Goal: Task Accomplishment & Management: Manage account settings

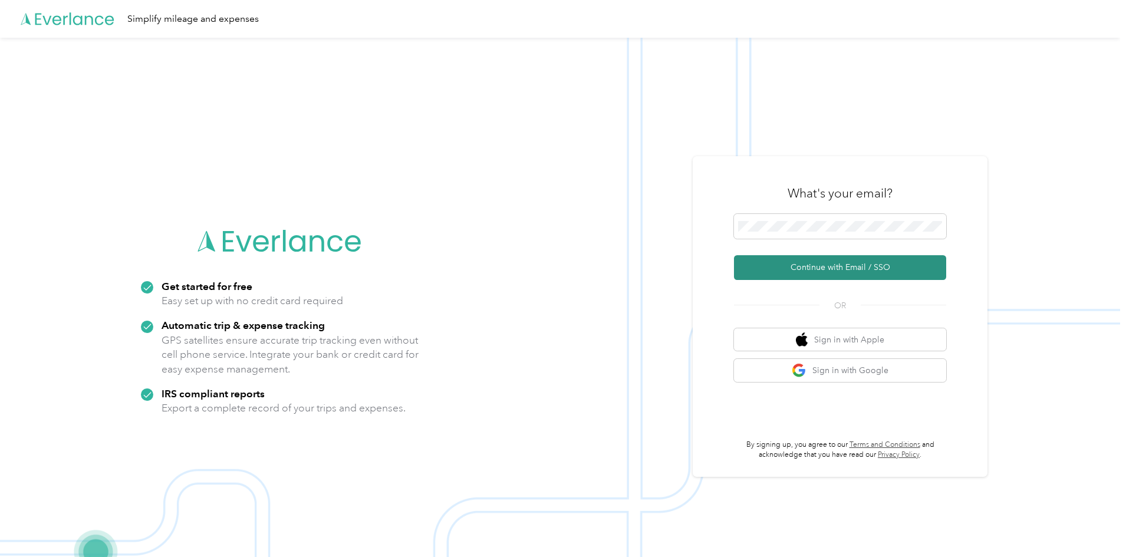
click at [887, 267] on button "Continue with Email / SSO" at bounding box center [840, 267] width 212 height 25
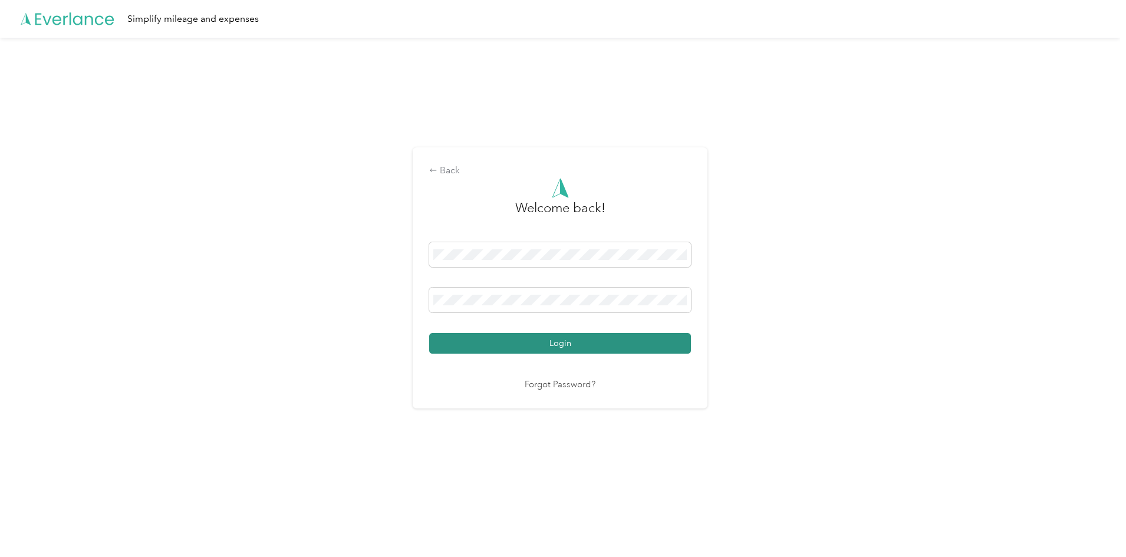
click at [560, 343] on button "Login" at bounding box center [560, 343] width 262 height 21
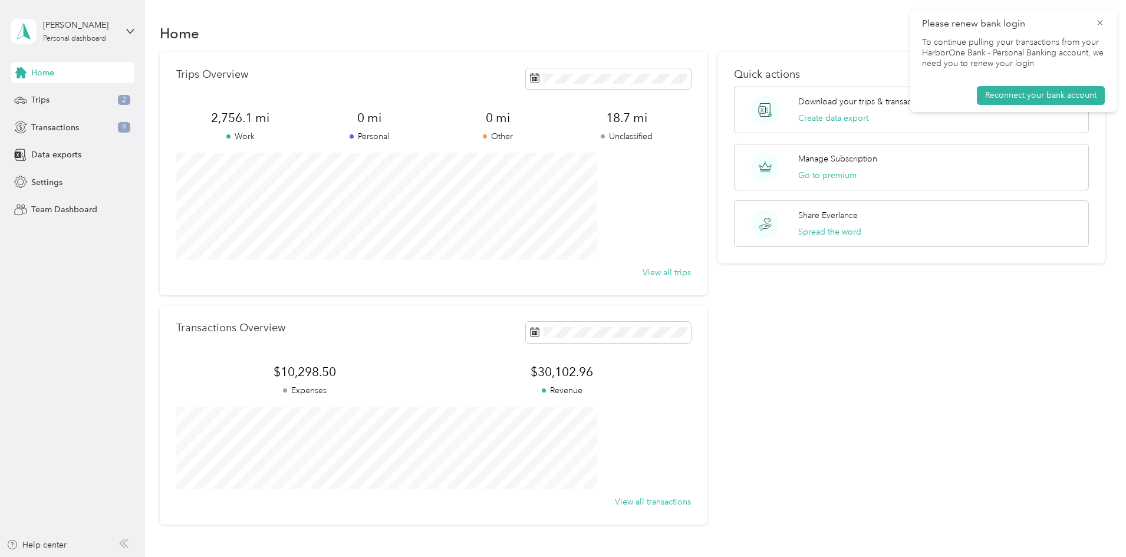
click at [7, 48] on aside "[PERSON_NAME] Personal dashboard Home Trips 2 Transactions 9 Data exports Setti…" at bounding box center [72, 278] width 145 height 557
click at [80, 129] on div "Transactions 9" at bounding box center [73, 127] width 124 height 21
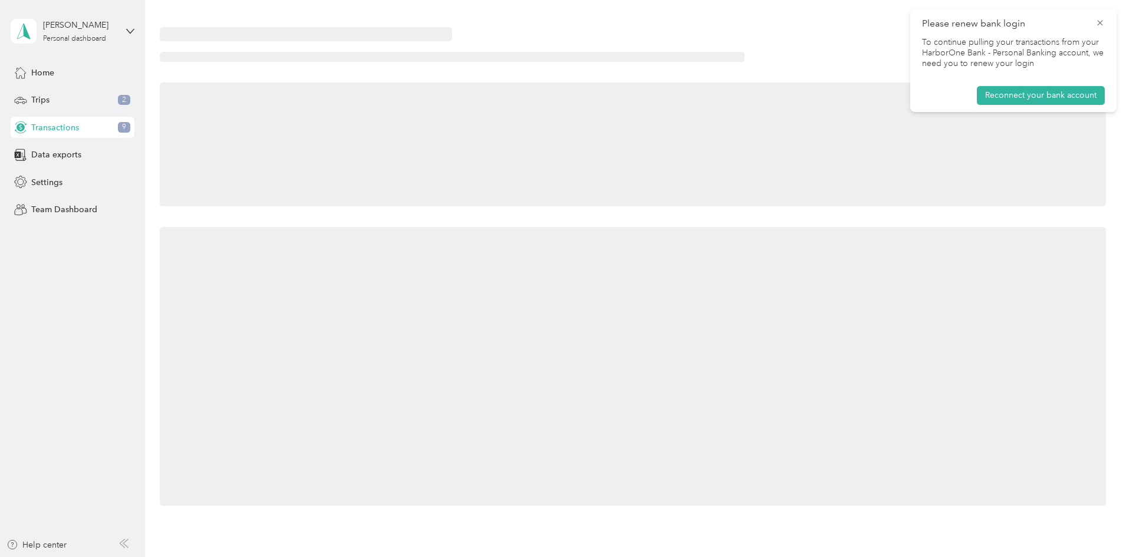
click at [80, 129] on div "Transactions 9" at bounding box center [73, 127] width 124 height 21
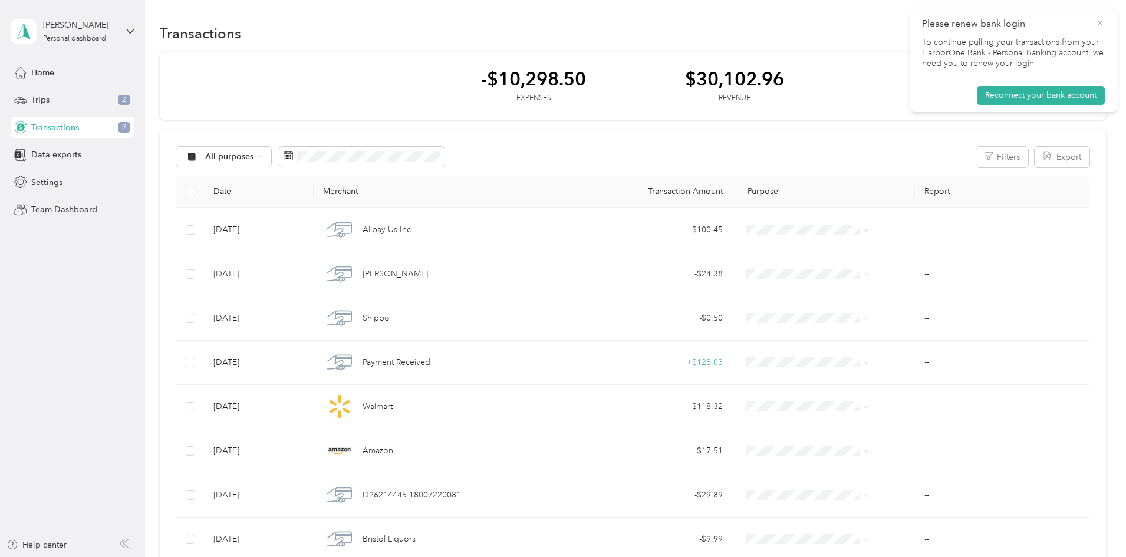
click at [1098, 19] on icon at bounding box center [1100, 23] width 9 height 11
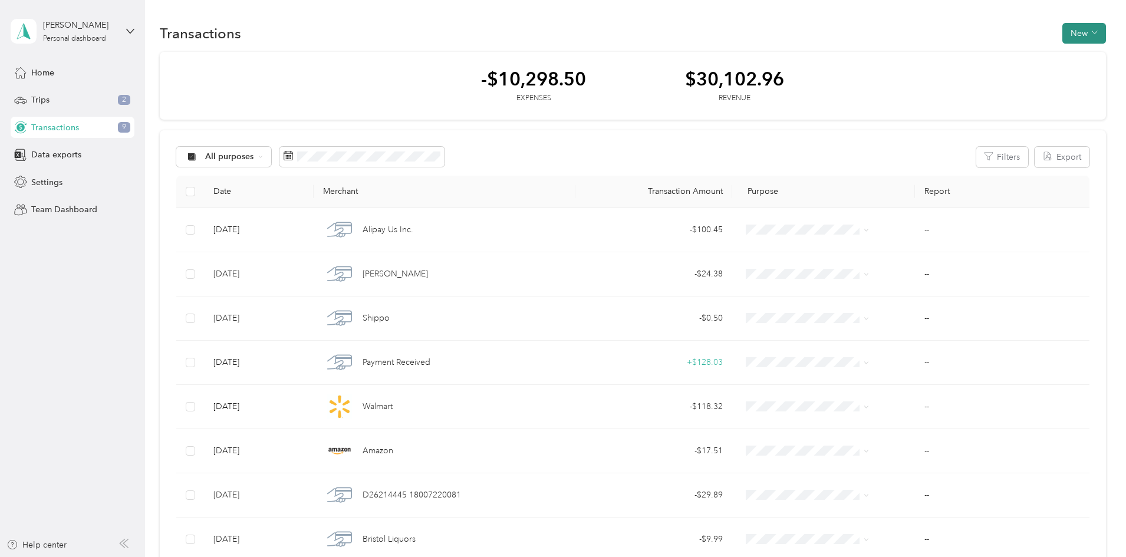
click at [1062, 35] on button "New" at bounding box center [1084, 33] width 44 height 21
click at [1008, 81] on span "Revenue" at bounding box center [999, 76] width 32 height 12
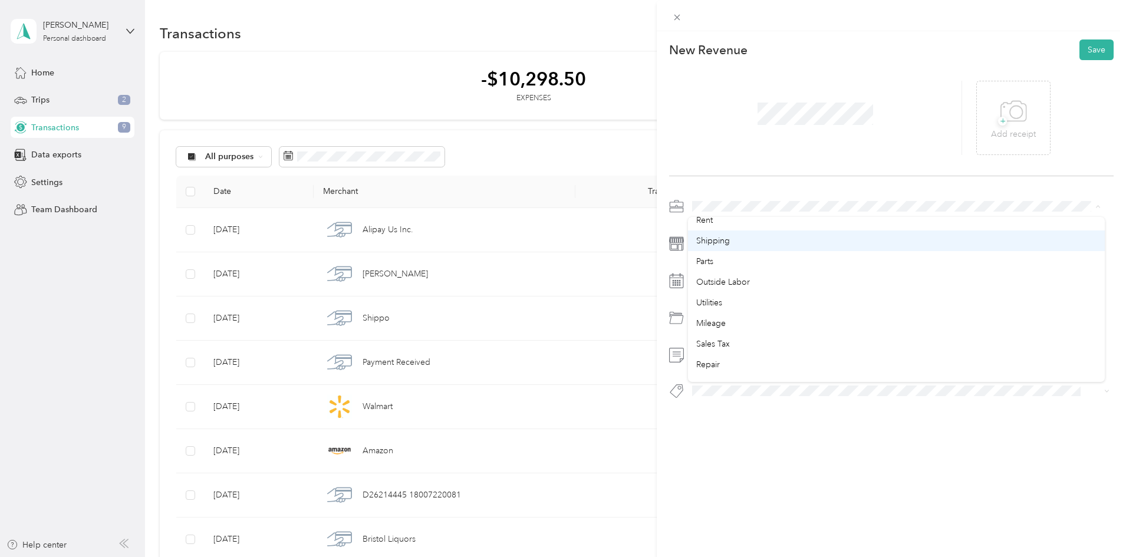
scroll to position [177, 0]
click at [725, 262] on li "Repair" at bounding box center [896, 256] width 417 height 21
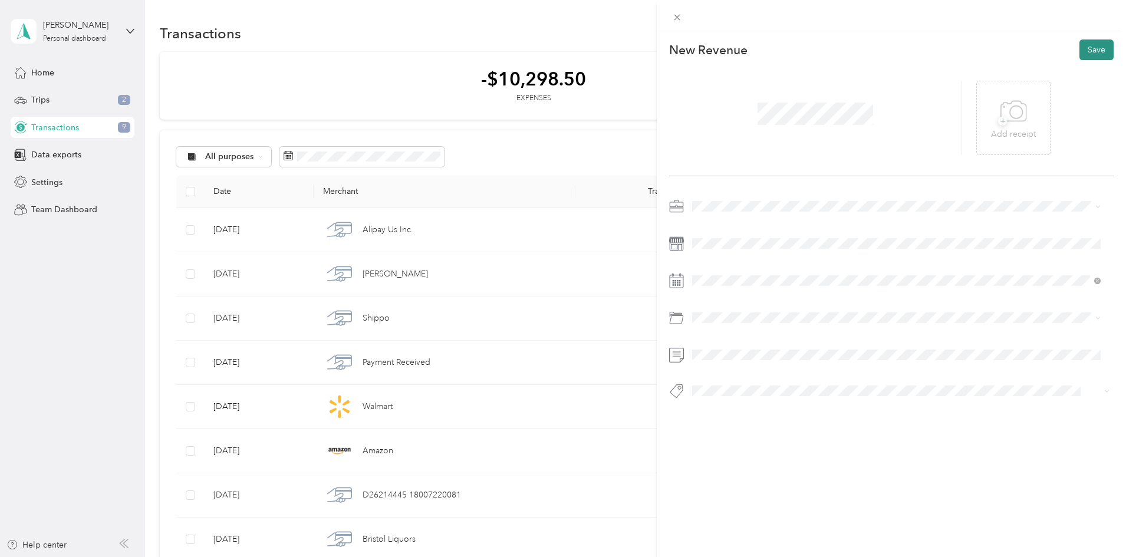
click at [1087, 55] on button "Save" at bounding box center [1097, 50] width 34 height 21
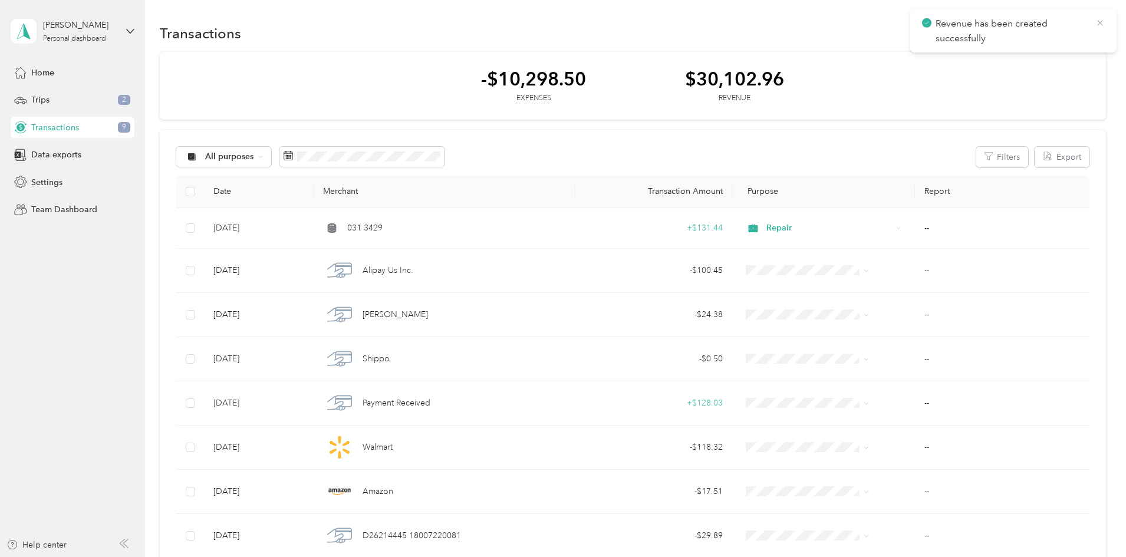
click at [1103, 22] on icon at bounding box center [1100, 23] width 9 height 11
click at [1062, 31] on button "New" at bounding box center [1084, 33] width 44 height 21
click at [994, 80] on span "Revenue" at bounding box center [999, 76] width 32 height 12
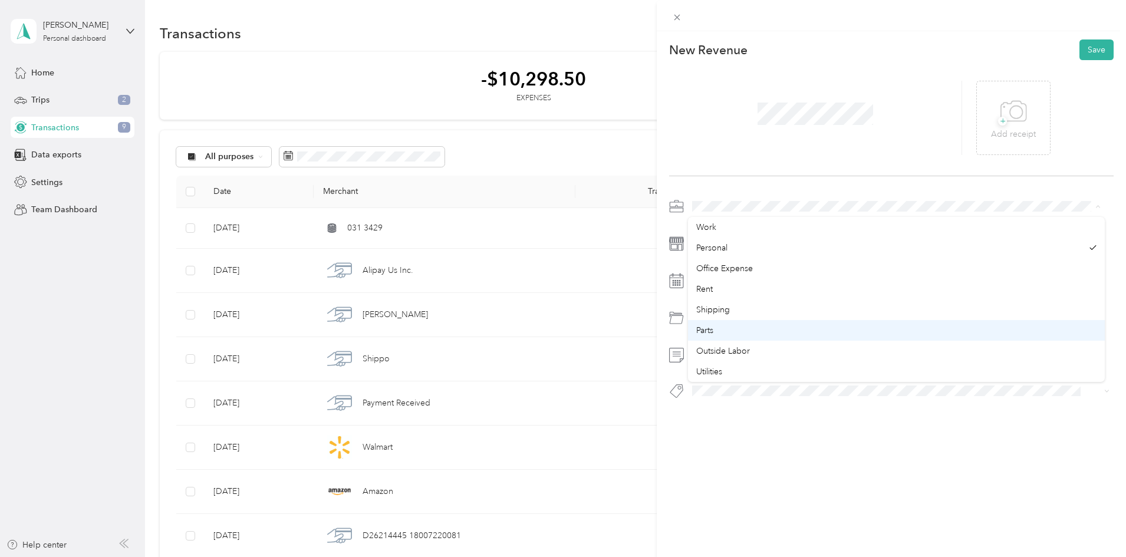
scroll to position [59, 0]
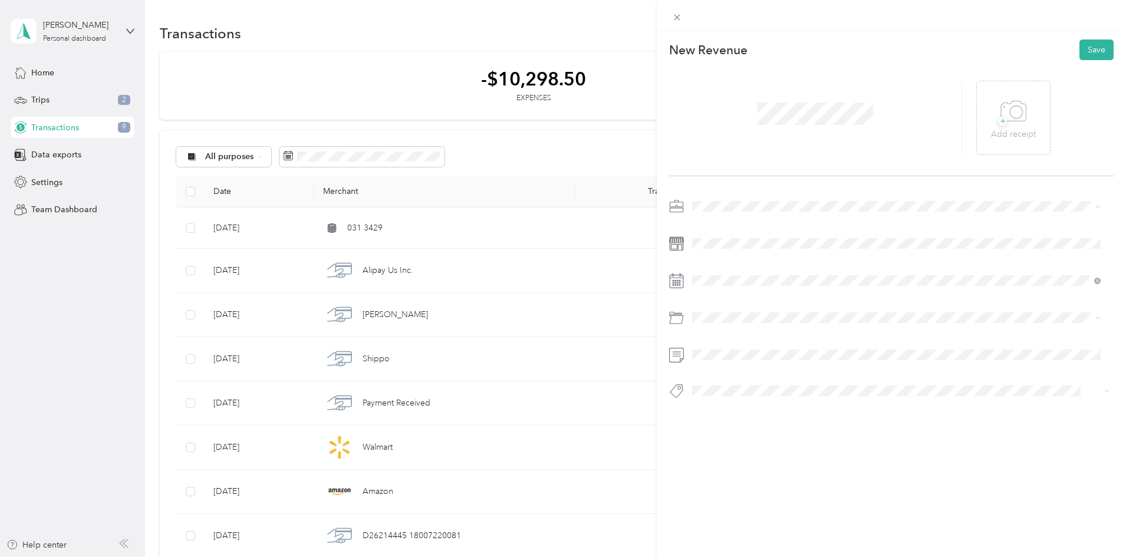
click at [712, 377] on span "Repair" at bounding box center [708, 375] width 24 height 10
click at [1087, 47] on button "Save" at bounding box center [1097, 50] width 34 height 21
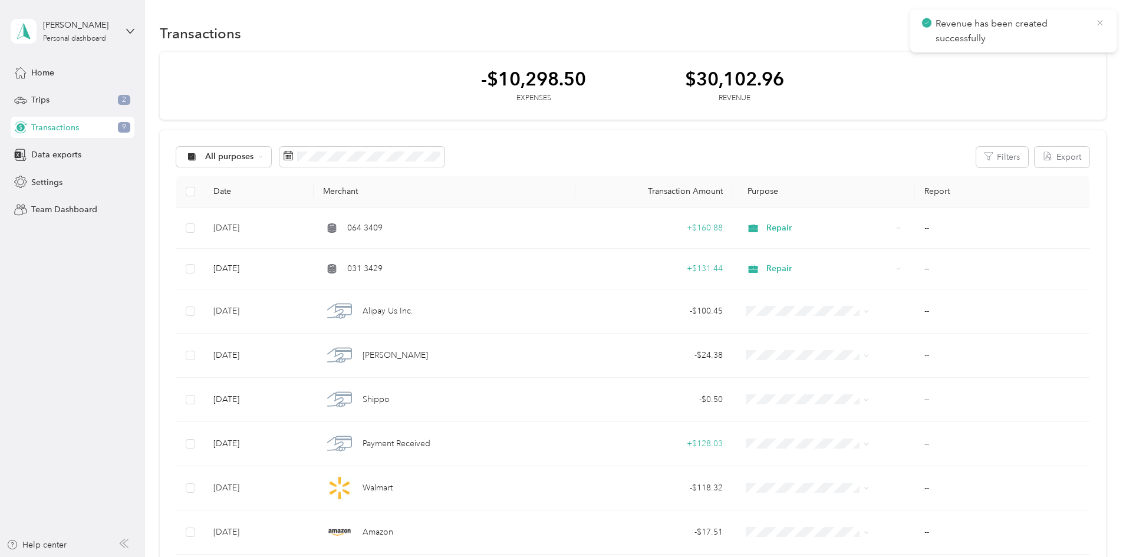
click at [1097, 20] on icon at bounding box center [1100, 23] width 9 height 11
click at [1092, 31] on icon "button" at bounding box center [1095, 32] width 6 height 6
click at [996, 80] on span "Revenue" at bounding box center [999, 76] width 32 height 12
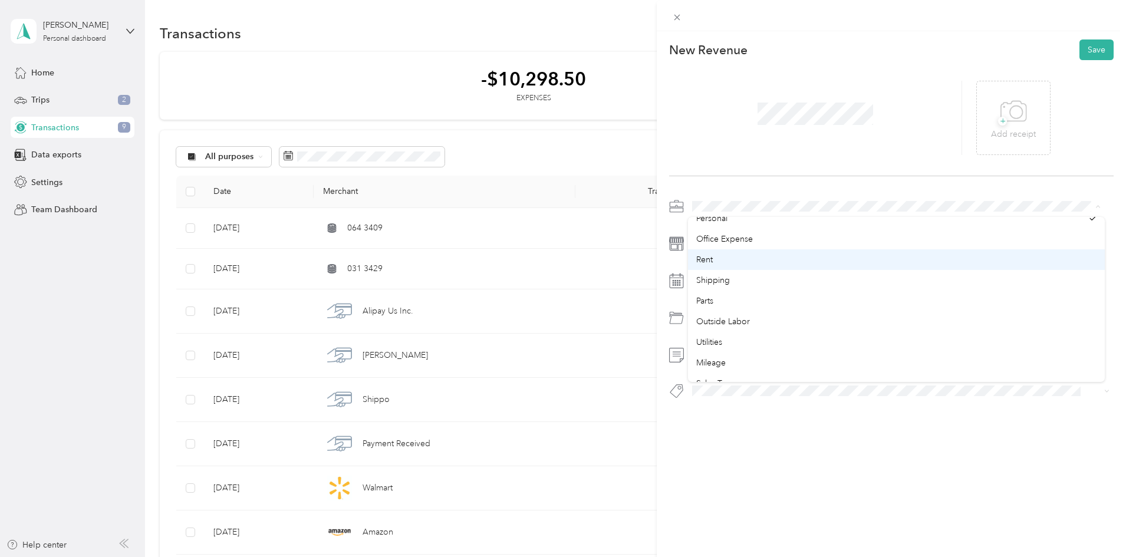
scroll to position [59, 0]
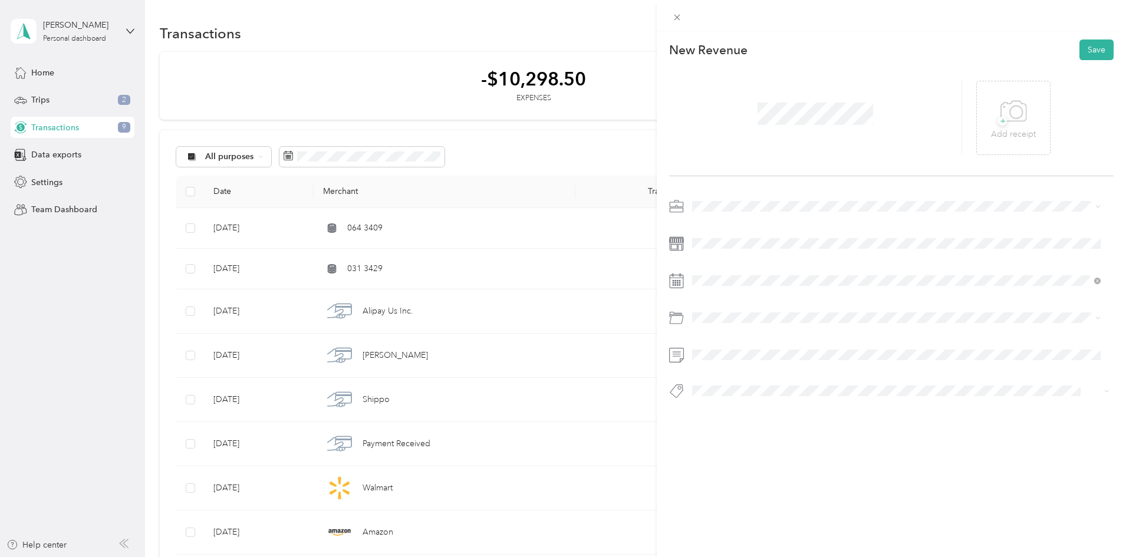
click at [714, 231] on div "Rent" at bounding box center [896, 227] width 400 height 12
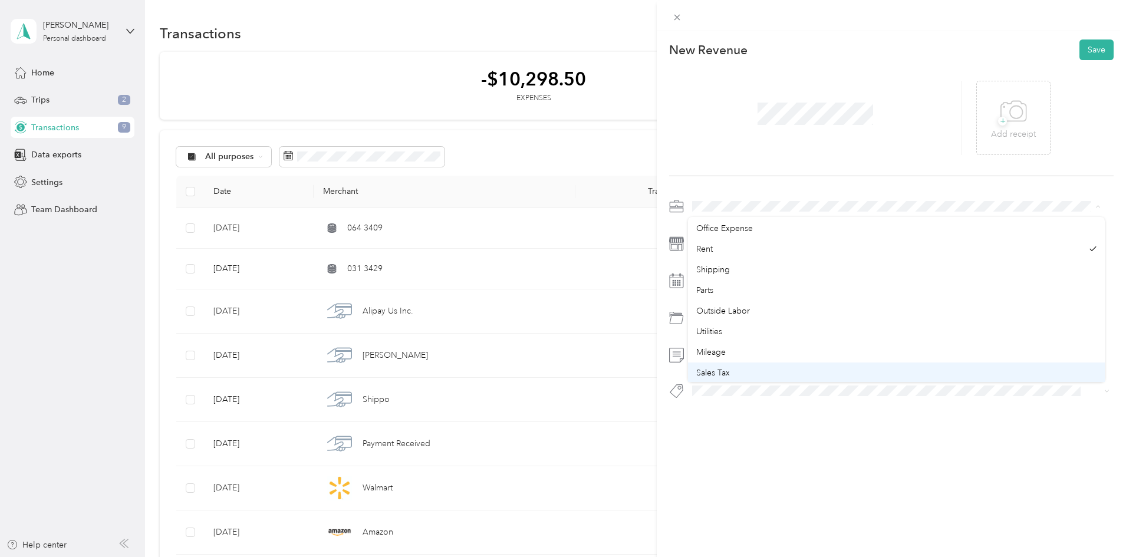
scroll to position [118, 0]
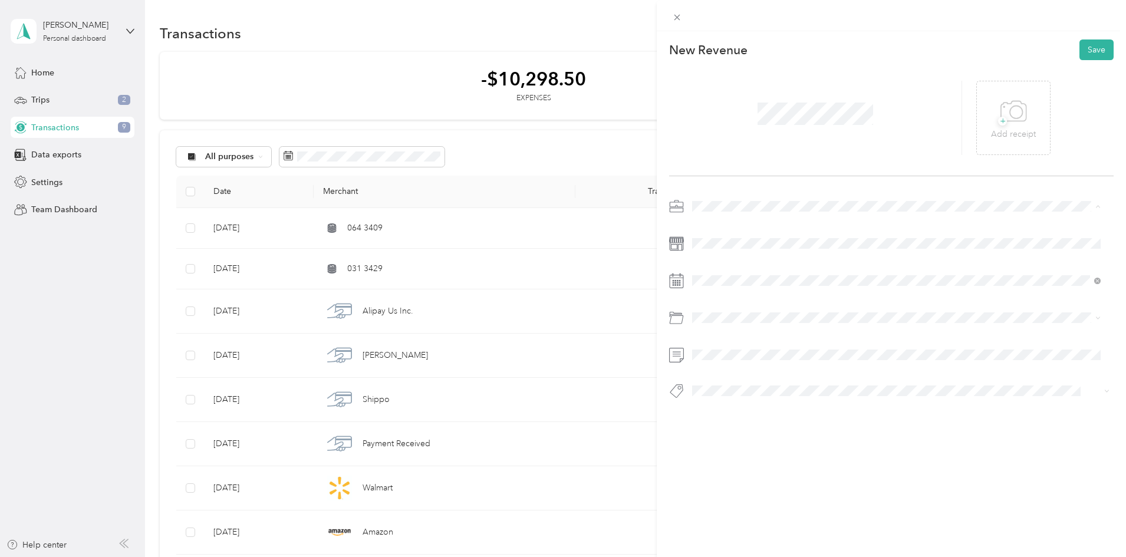
click at [726, 314] on div "Repair" at bounding box center [896, 316] width 400 height 12
click at [719, 252] on span at bounding box center [901, 243] width 426 height 19
click at [1084, 44] on button "Save" at bounding box center [1097, 50] width 34 height 21
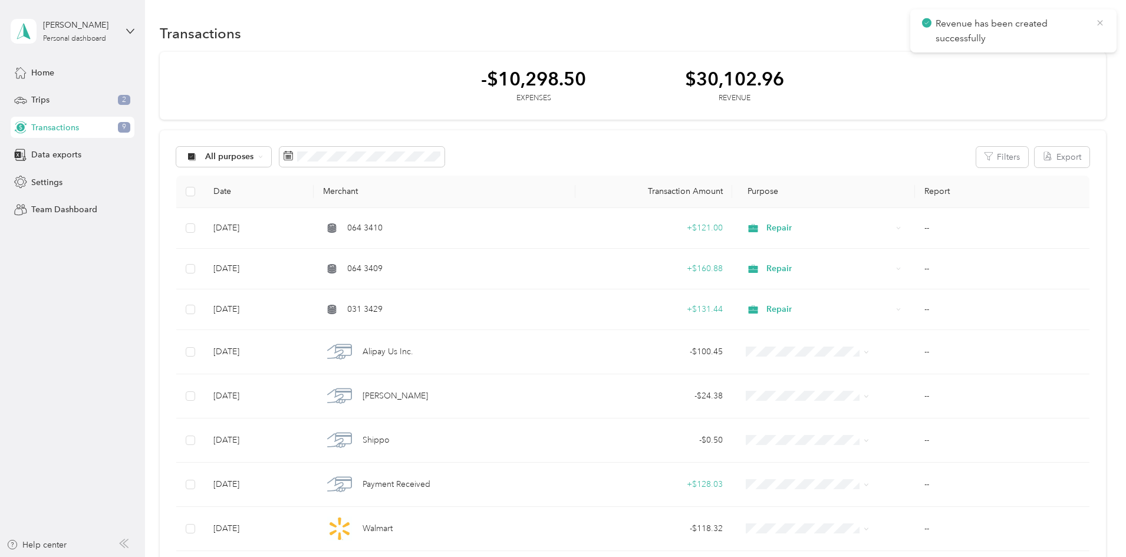
click at [1103, 22] on icon at bounding box center [1100, 23] width 9 height 11
click at [1062, 32] on button "New" at bounding box center [1084, 33] width 44 height 21
click at [996, 80] on span "Revenue" at bounding box center [999, 76] width 32 height 12
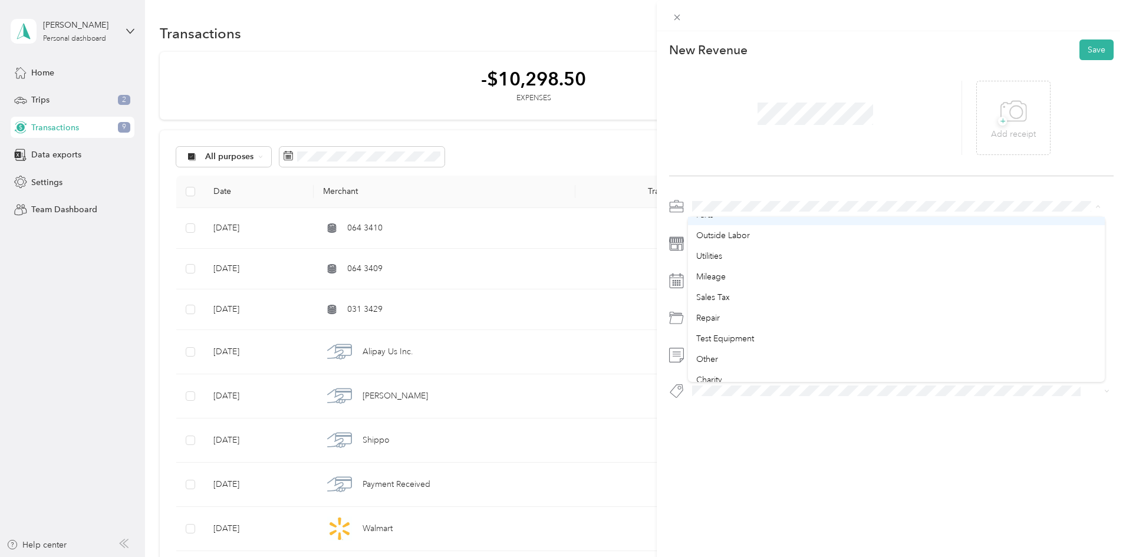
scroll to position [118, 0]
click at [714, 317] on span "Repair" at bounding box center [708, 316] width 24 height 10
click at [1085, 55] on button "Save" at bounding box center [1097, 50] width 34 height 21
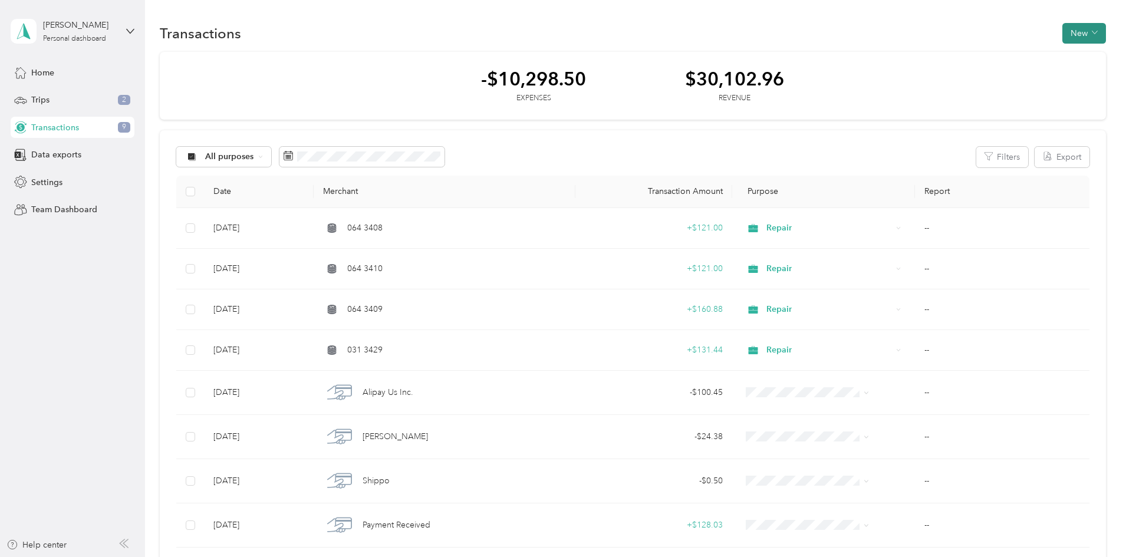
click at [1062, 30] on button "New" at bounding box center [1084, 33] width 44 height 21
click at [1011, 74] on span "Revenue" at bounding box center [999, 76] width 32 height 12
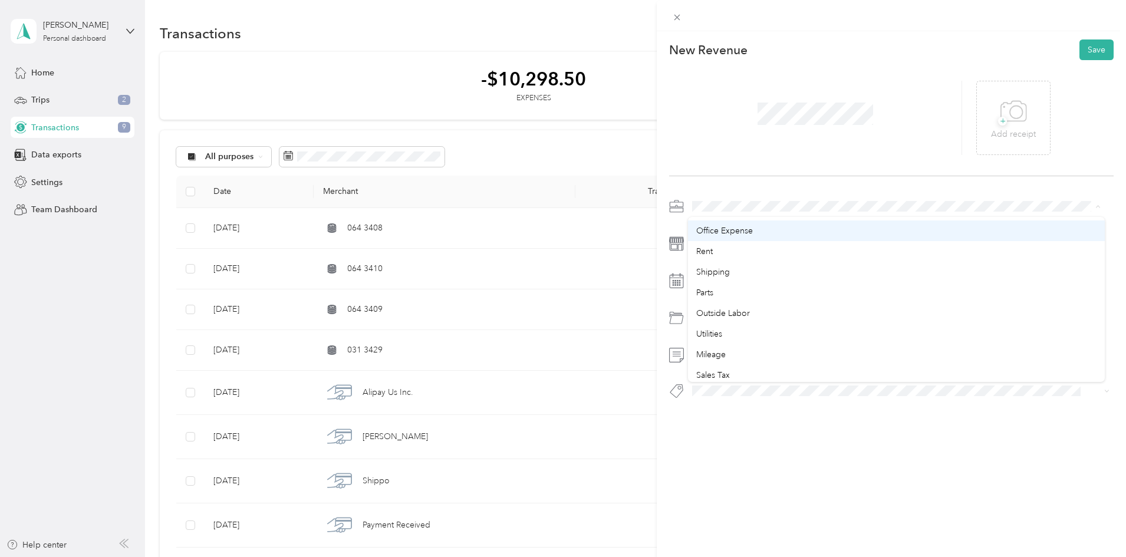
scroll to position [59, 0]
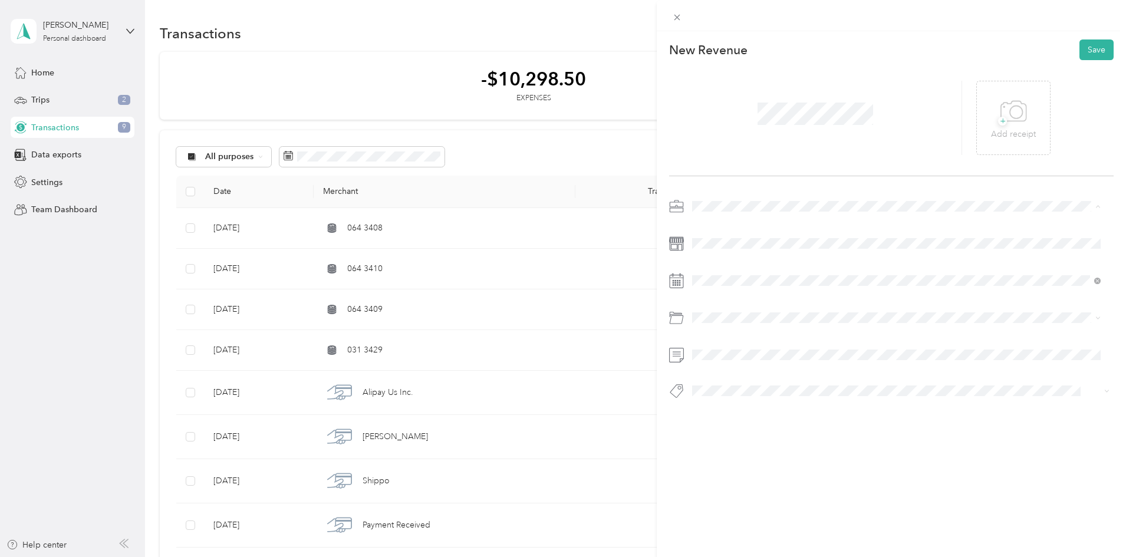
click at [730, 373] on div "Repair" at bounding box center [896, 375] width 400 height 12
click at [1087, 50] on button "Save" at bounding box center [1097, 50] width 34 height 21
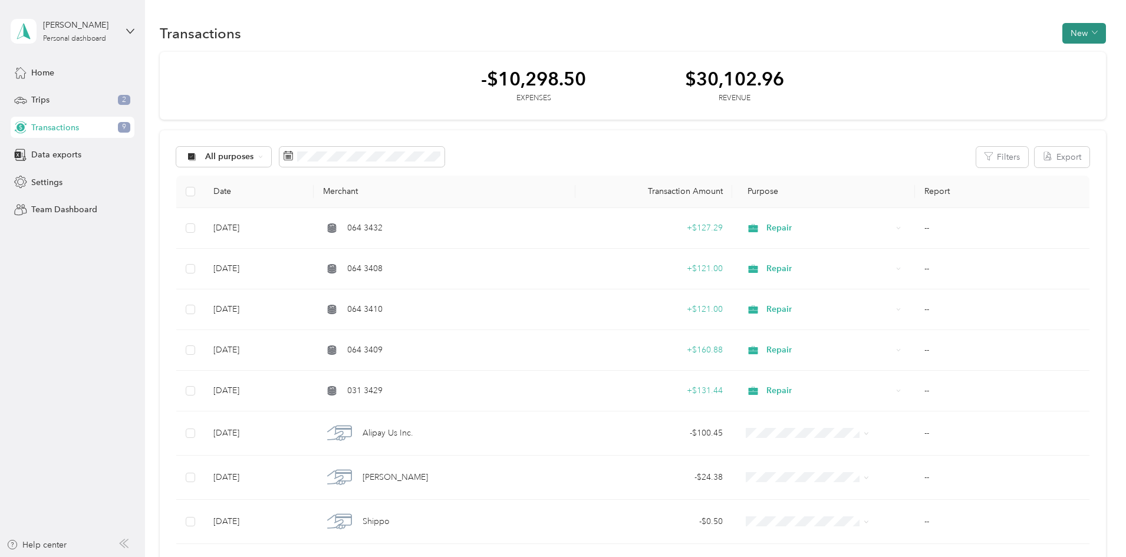
click at [1062, 34] on button "New" at bounding box center [1084, 33] width 44 height 21
click at [990, 72] on span "Revenue" at bounding box center [999, 76] width 32 height 12
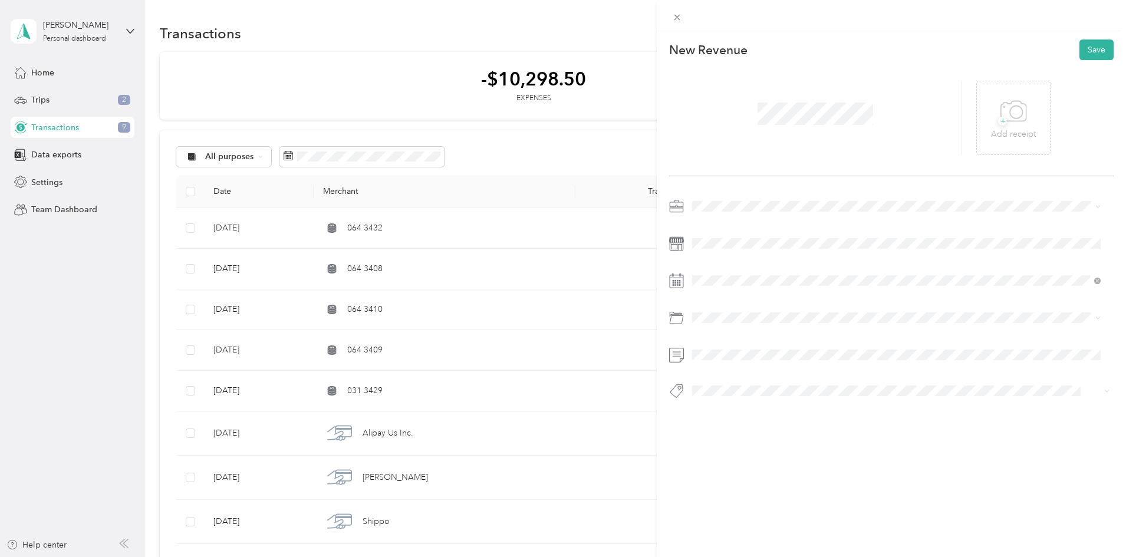
click at [710, 290] on span "Rent" at bounding box center [704, 287] width 17 height 10
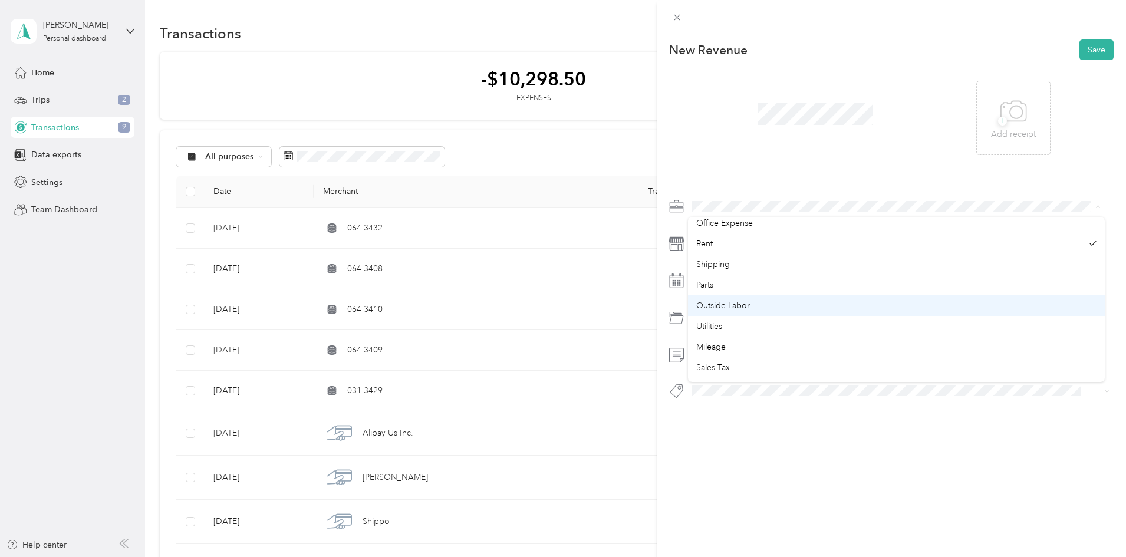
scroll to position [118, 0]
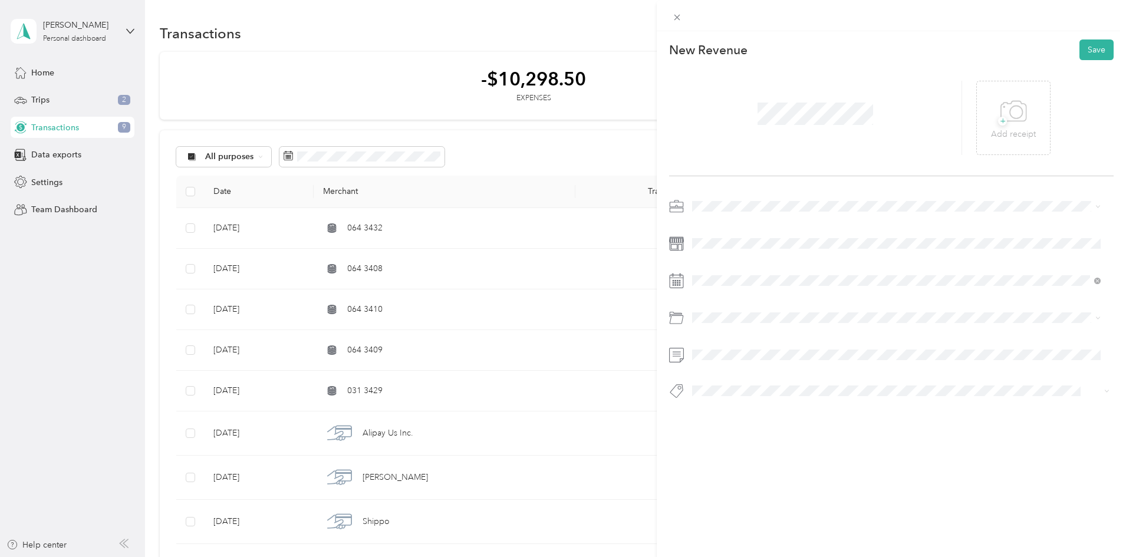
click at [712, 313] on span "Repair" at bounding box center [708, 316] width 24 height 10
click at [1098, 56] on button "Save" at bounding box center [1097, 50] width 34 height 21
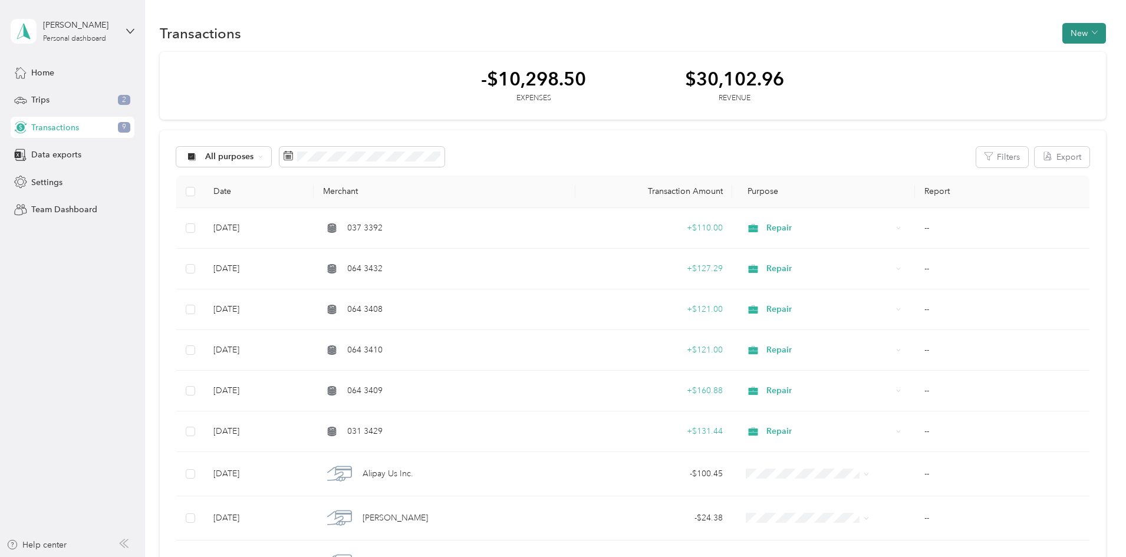
click at [1062, 27] on button "New" at bounding box center [1084, 33] width 44 height 21
click at [995, 75] on span "Revenue" at bounding box center [999, 76] width 32 height 12
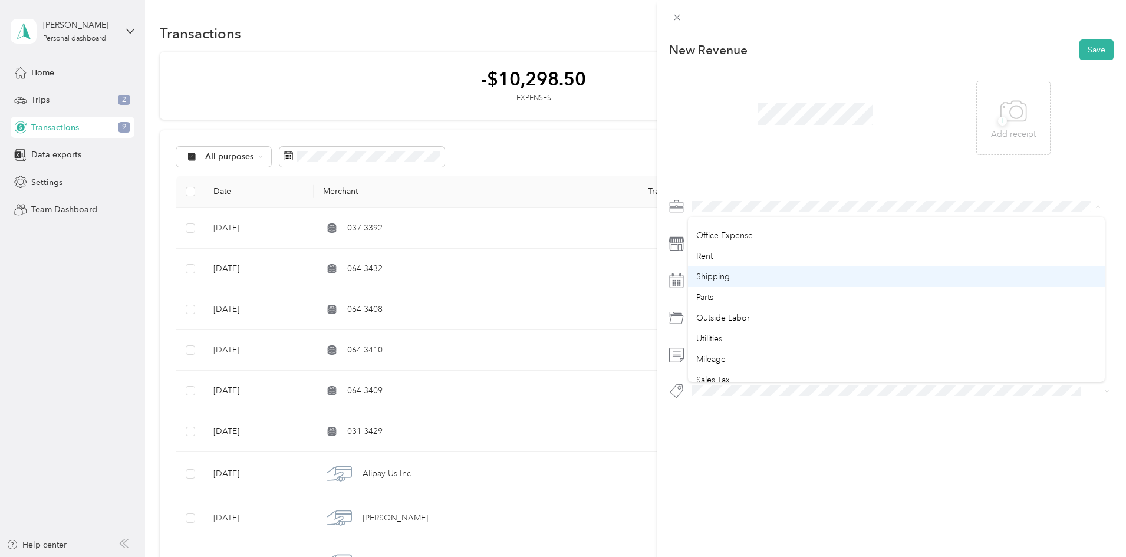
scroll to position [59, 0]
click at [710, 377] on li "Repair" at bounding box center [896, 371] width 417 height 21
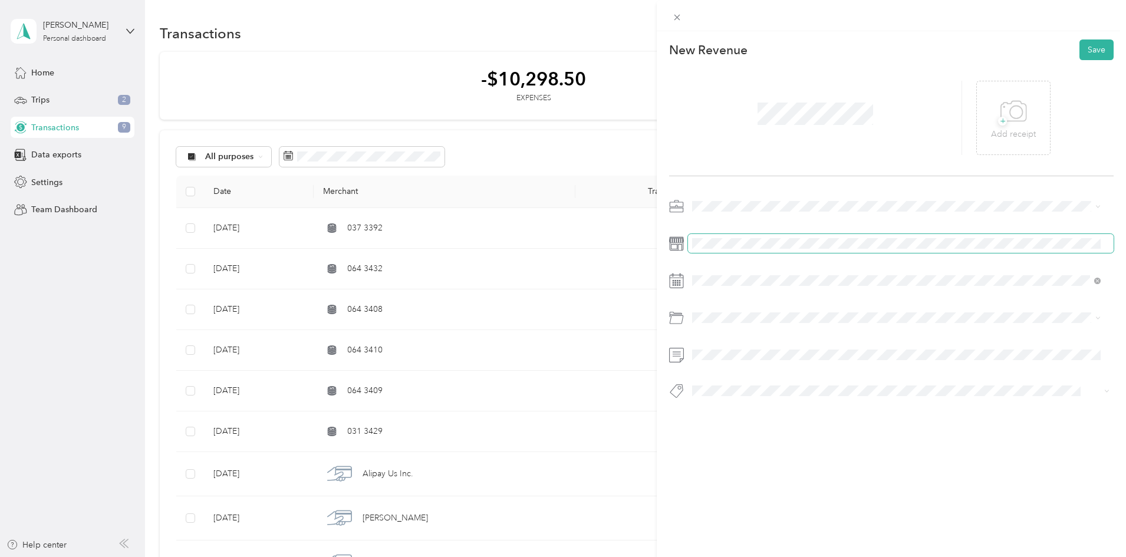
click at [696, 238] on span at bounding box center [901, 243] width 426 height 19
click at [1096, 50] on button "Save" at bounding box center [1097, 50] width 34 height 21
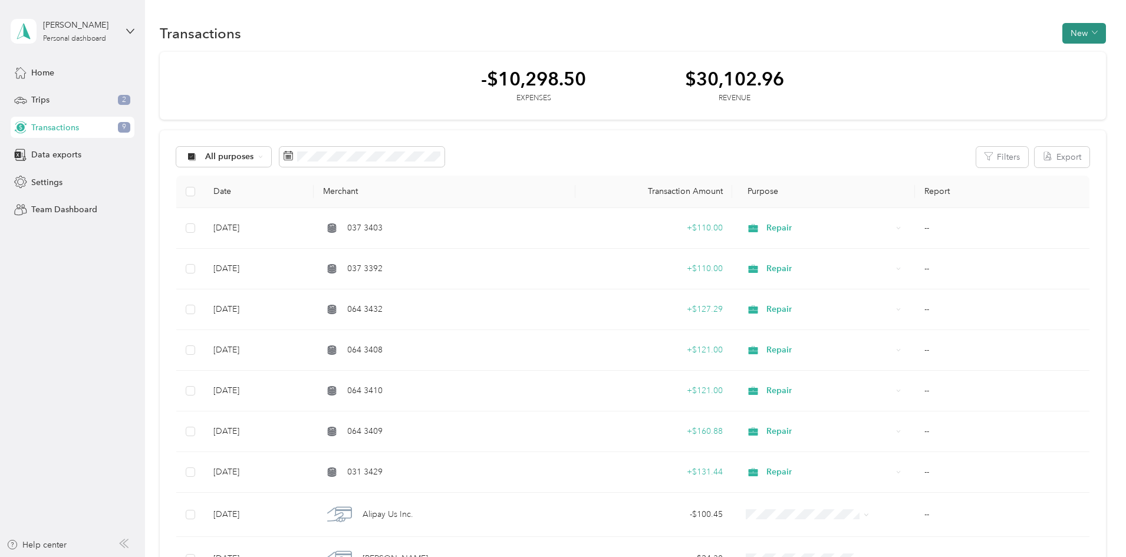
click at [1092, 35] on icon "button" at bounding box center [1095, 32] width 6 height 6
click at [999, 75] on span "Revenue" at bounding box center [999, 76] width 32 height 12
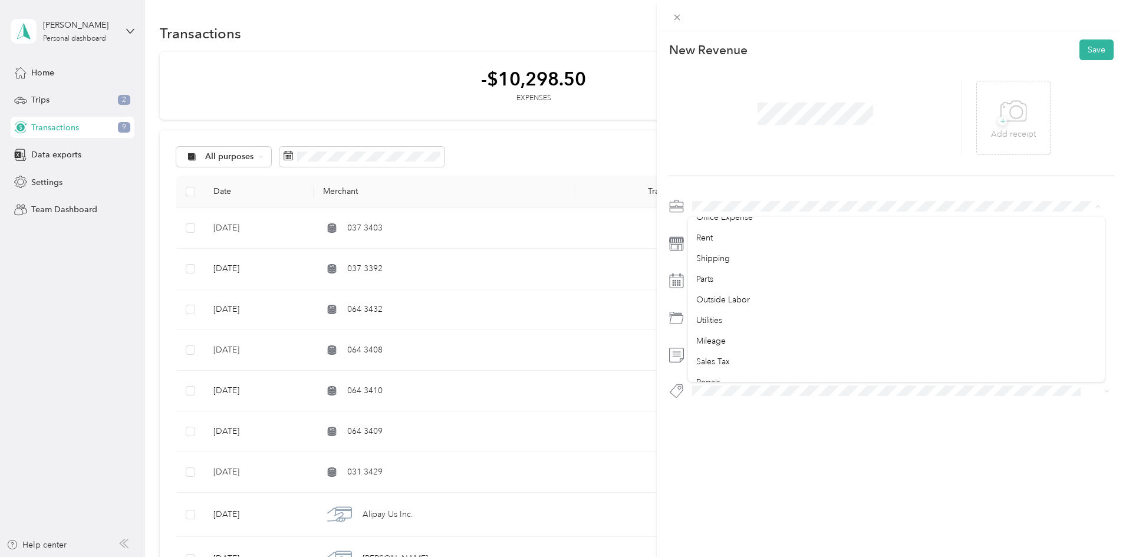
scroll to position [118, 0]
click at [726, 311] on div "Repair" at bounding box center [896, 316] width 400 height 12
click at [1080, 52] on button "Save" at bounding box center [1097, 50] width 34 height 21
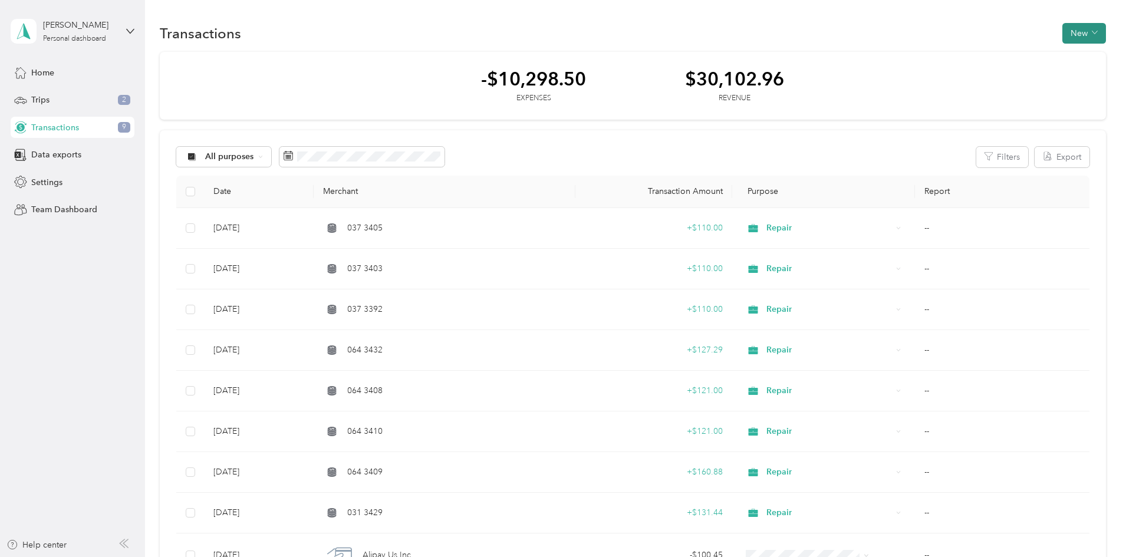
click at [1062, 34] on button "New" at bounding box center [1084, 33] width 44 height 21
click at [995, 74] on span "Revenue" at bounding box center [999, 76] width 32 height 12
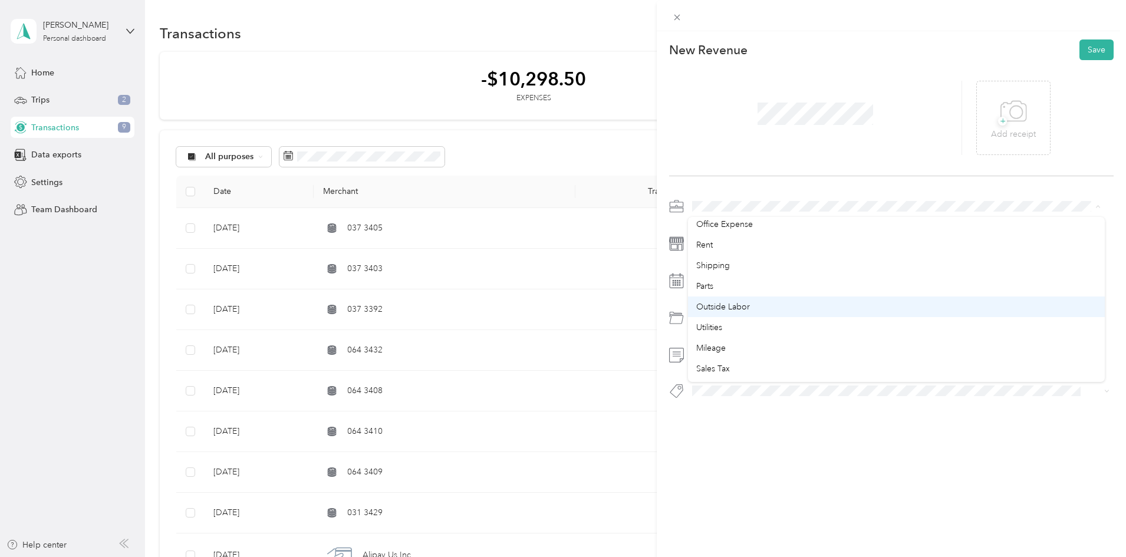
scroll to position [118, 0]
click at [729, 314] on div "Repair" at bounding box center [896, 312] width 400 height 12
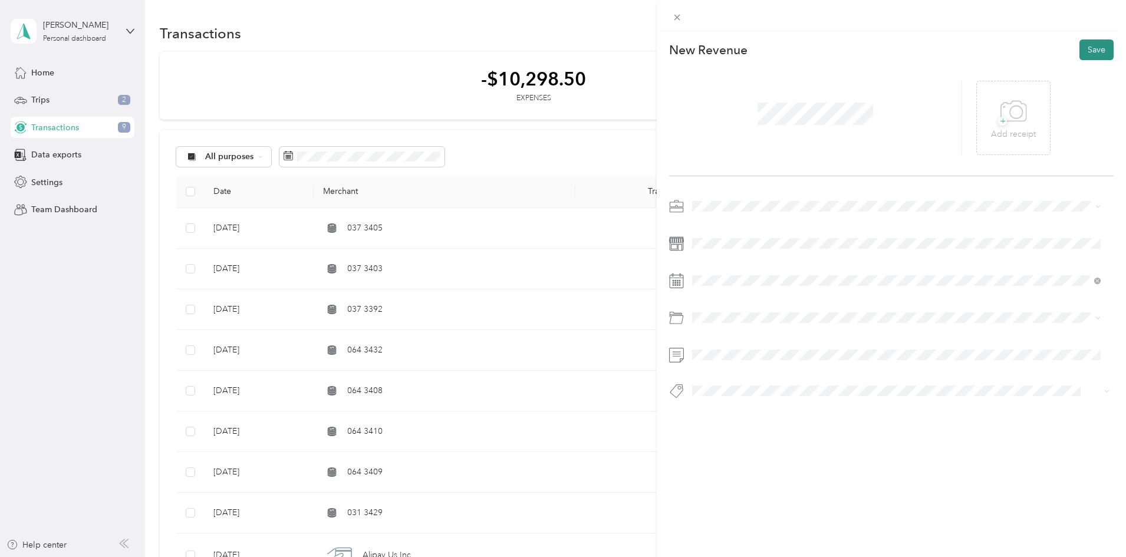
click at [1096, 52] on button "Save" at bounding box center [1097, 50] width 34 height 21
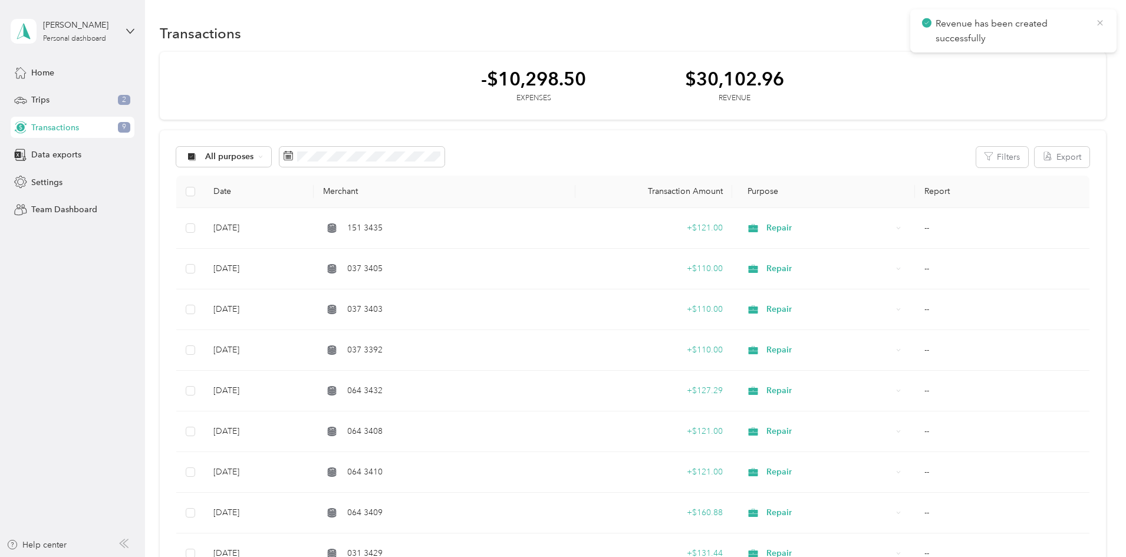
click at [1104, 23] on icon at bounding box center [1100, 23] width 9 height 11
click at [1062, 27] on button "New" at bounding box center [1084, 33] width 44 height 21
click at [1005, 75] on span "Revenue" at bounding box center [999, 76] width 32 height 12
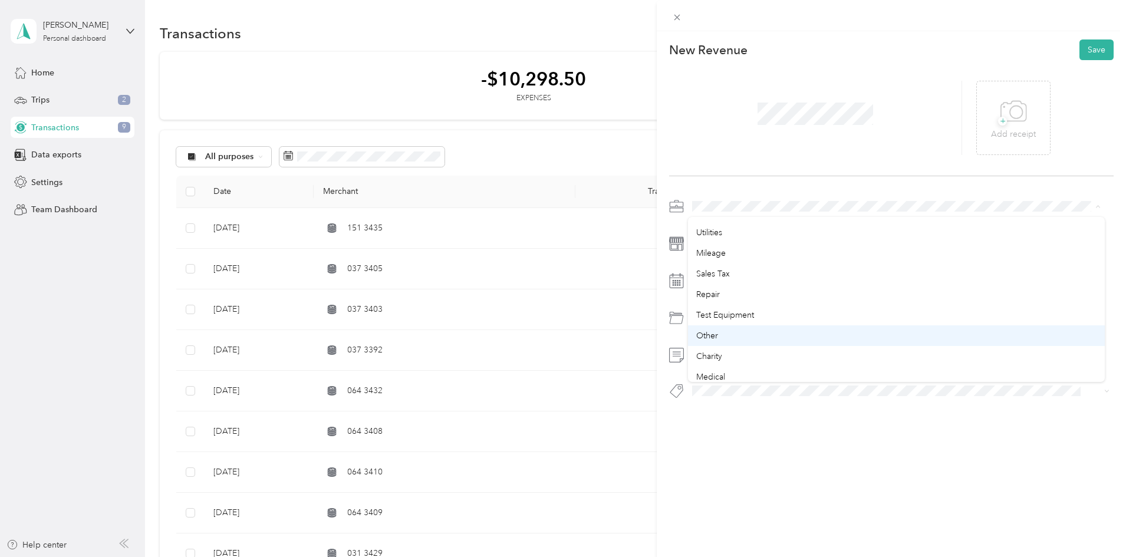
scroll to position [186, 0]
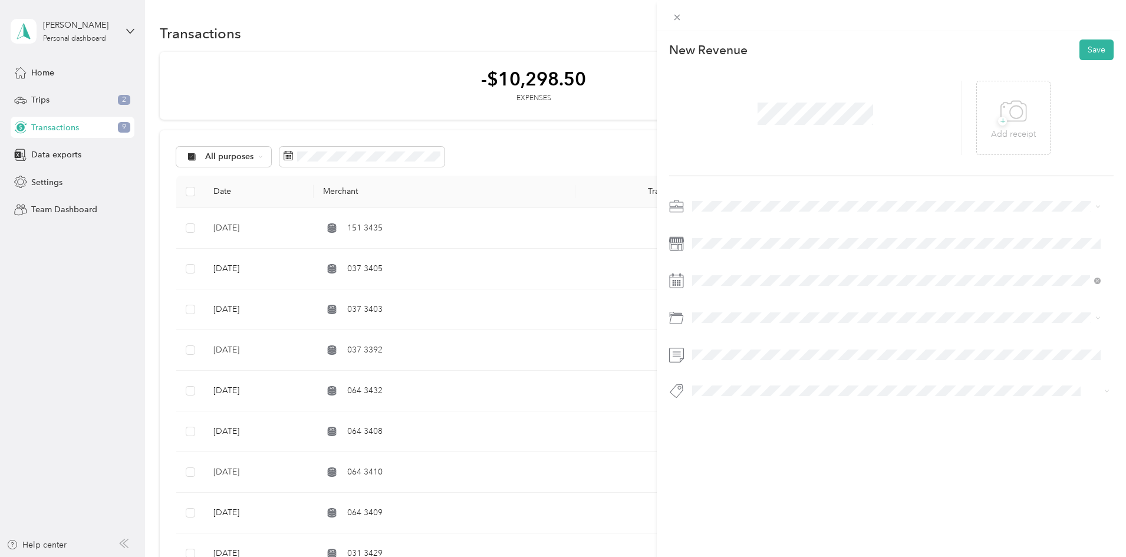
click at [715, 246] on span "Repair" at bounding box center [708, 248] width 24 height 10
click at [1091, 49] on button "Save" at bounding box center [1097, 50] width 34 height 21
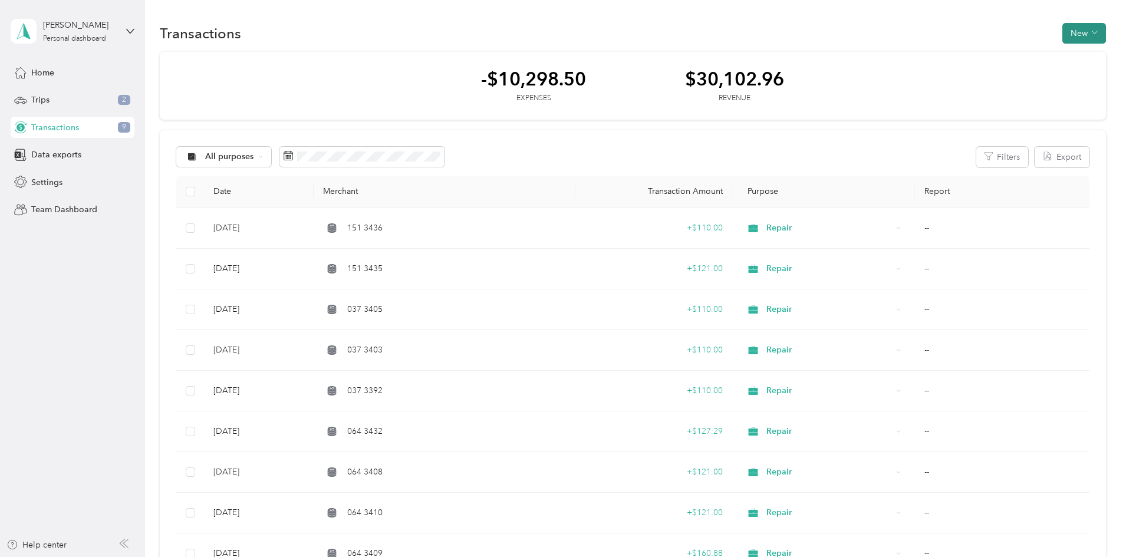
click at [1062, 29] on button "New" at bounding box center [1084, 33] width 44 height 21
click at [1012, 74] on span "Revenue" at bounding box center [999, 76] width 32 height 12
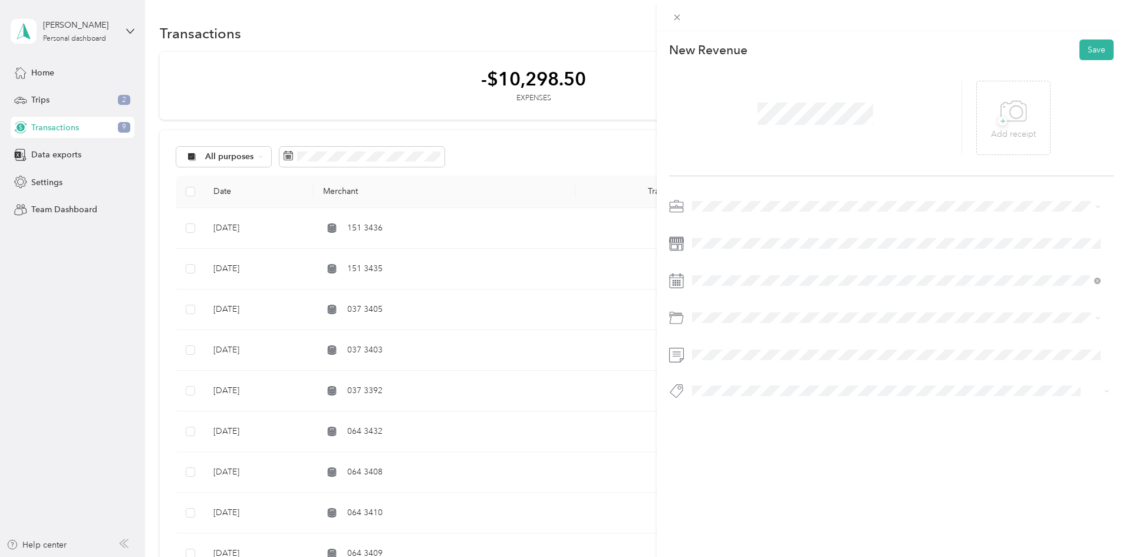
click at [719, 200] on span at bounding box center [901, 206] width 426 height 19
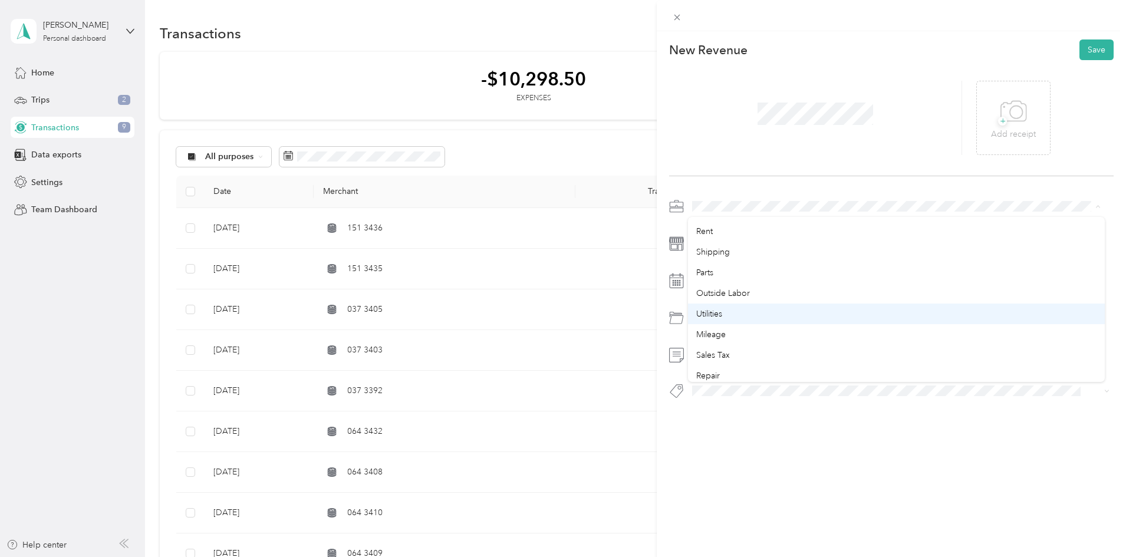
scroll to position [177, 0]
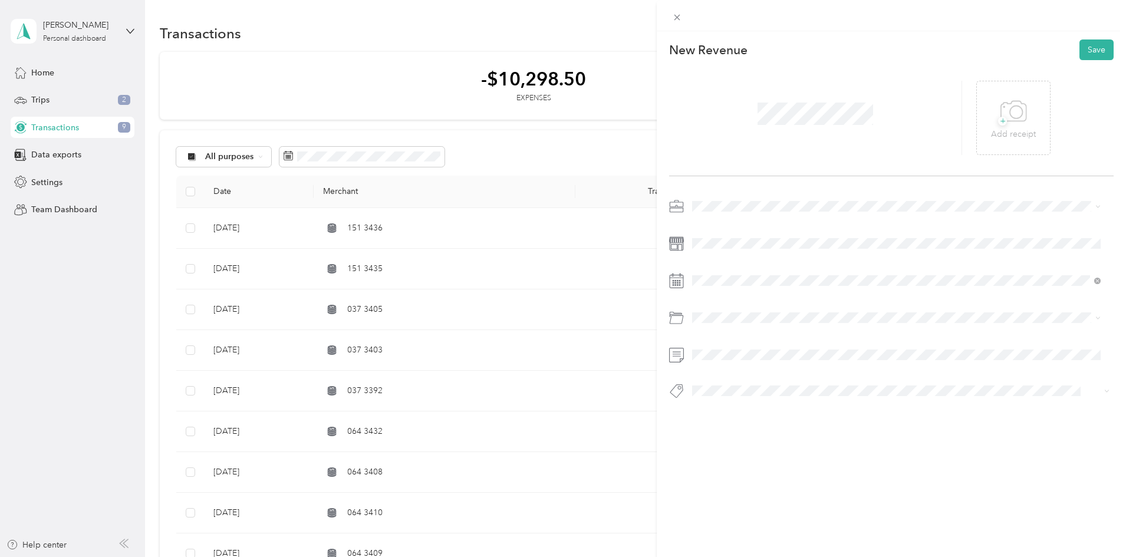
click at [722, 256] on div "Repair" at bounding box center [896, 257] width 400 height 12
click at [1092, 50] on button "Save" at bounding box center [1097, 50] width 34 height 21
